Goal: Information Seeking & Learning: Learn about a topic

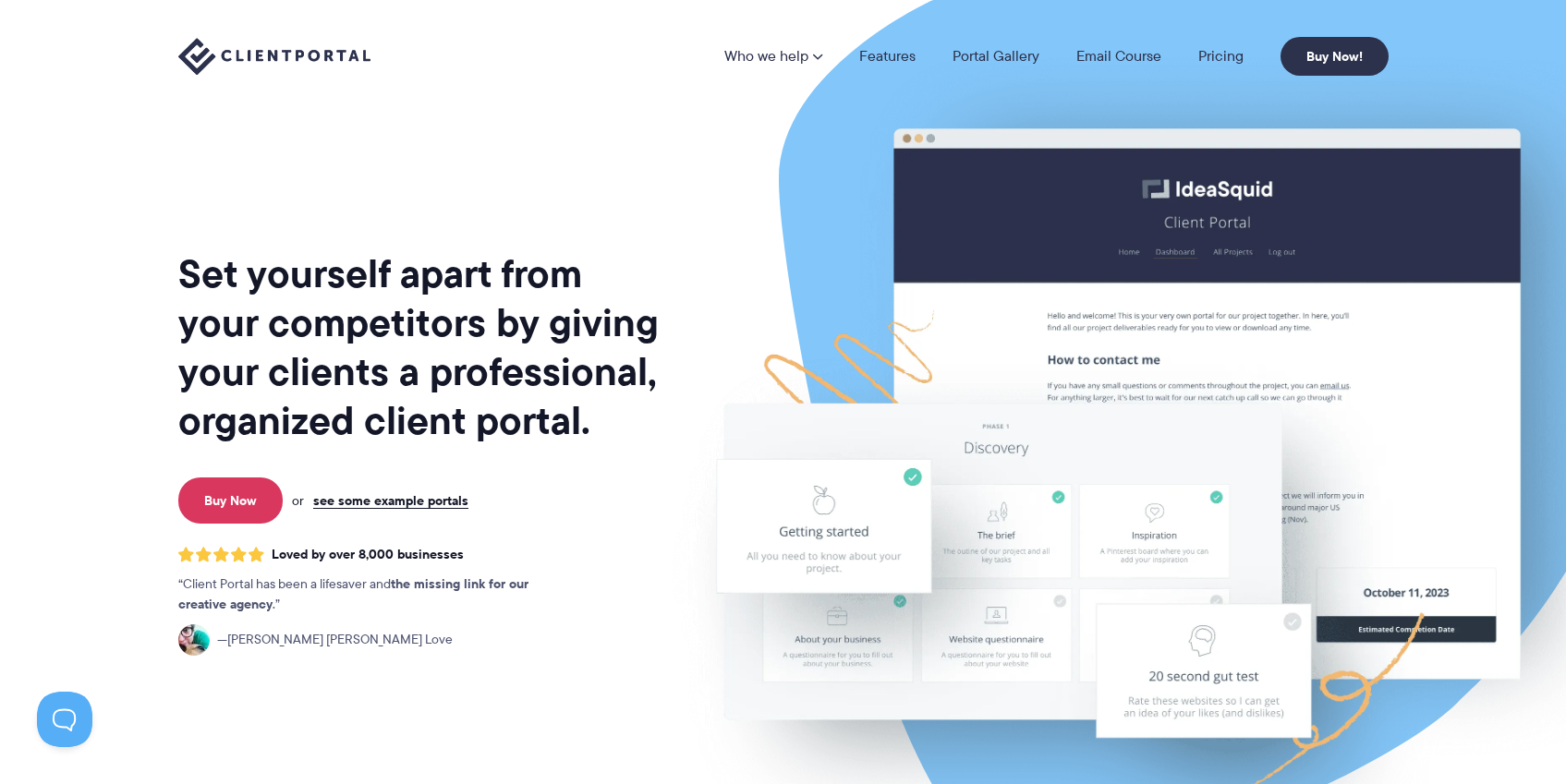
click at [331, 46] on img at bounding box center [274, 57] width 192 height 38
click at [1209, 55] on link "Pricing" at bounding box center [1221, 55] width 45 height 14
click at [1219, 60] on link "Pricing" at bounding box center [1221, 55] width 45 height 14
click at [1216, 60] on link "Pricing" at bounding box center [1221, 55] width 45 height 14
